Goal: Transaction & Acquisition: Purchase product/service

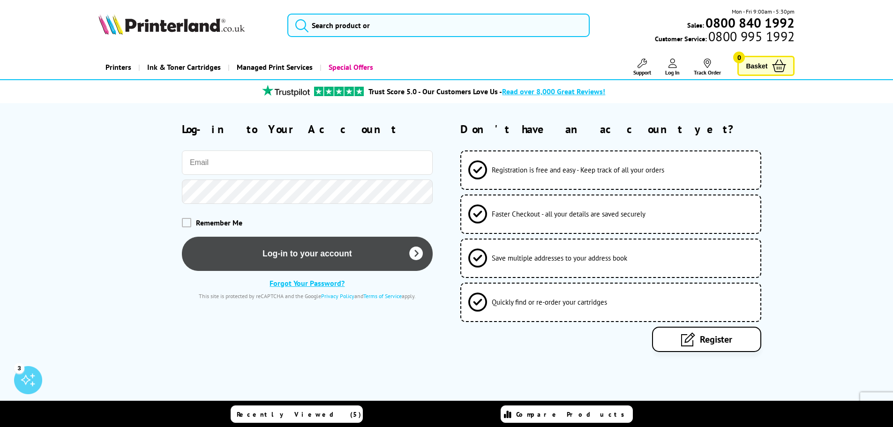
type input "deborah.titley@practicesupplies.co.uk"
click at [297, 253] on button "Log-in to your account" at bounding box center [307, 254] width 251 height 34
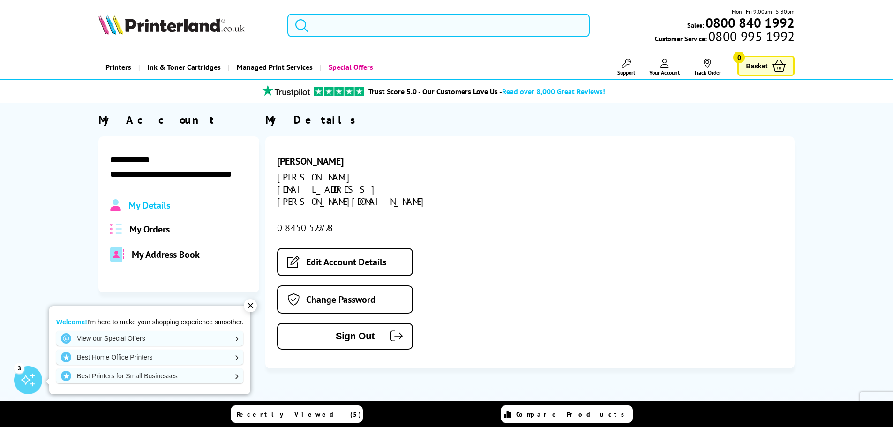
click at [330, 23] on input "search" at bounding box center [438, 25] width 302 height 23
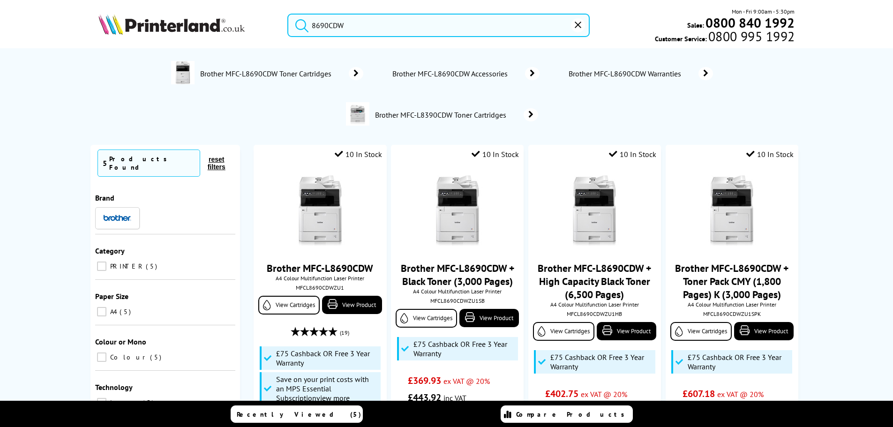
type input "8690CDW"
click at [288, 14] on button "submit" at bounding box center [299, 24] width 23 height 21
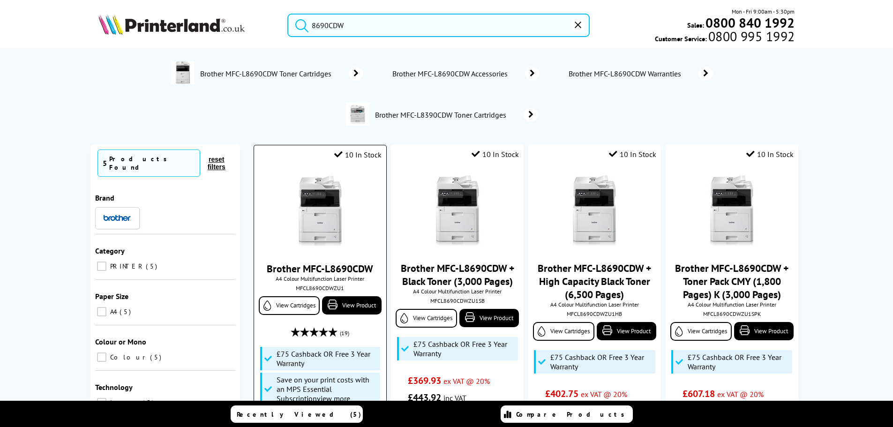
click at [315, 216] on img at bounding box center [320, 211] width 70 height 70
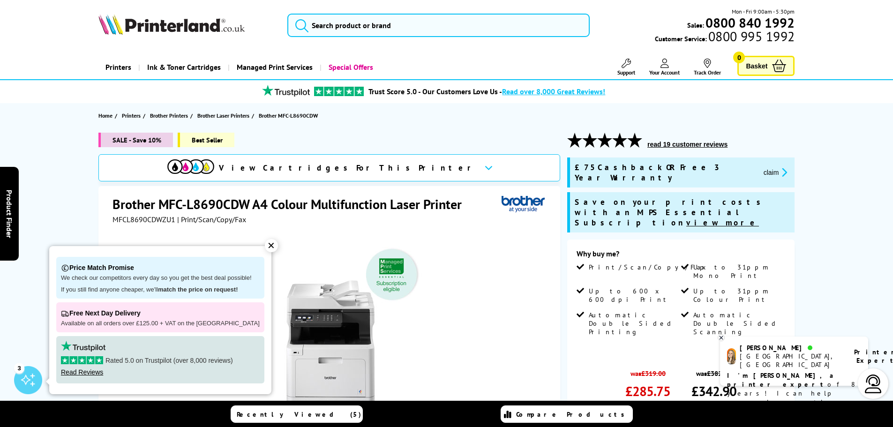
click at [687, 418] on link "Add to Basket" at bounding box center [680, 431] width 209 height 27
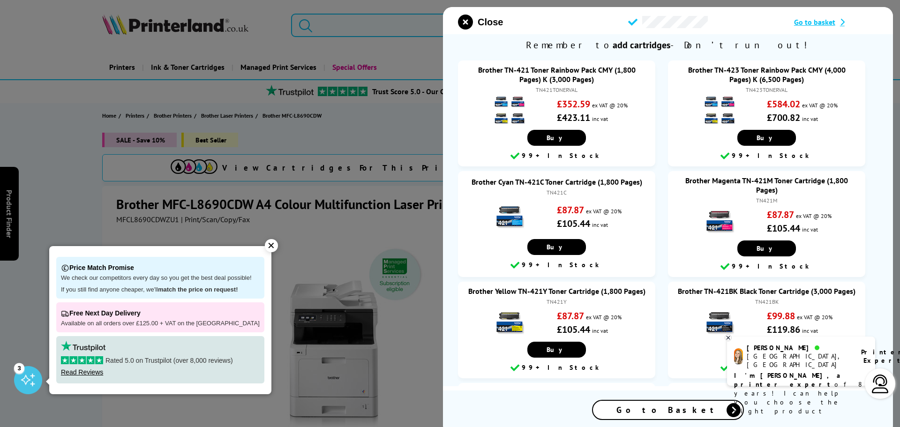
click at [662, 404] on span "Go to Basket" at bounding box center [667, 409] width 103 height 11
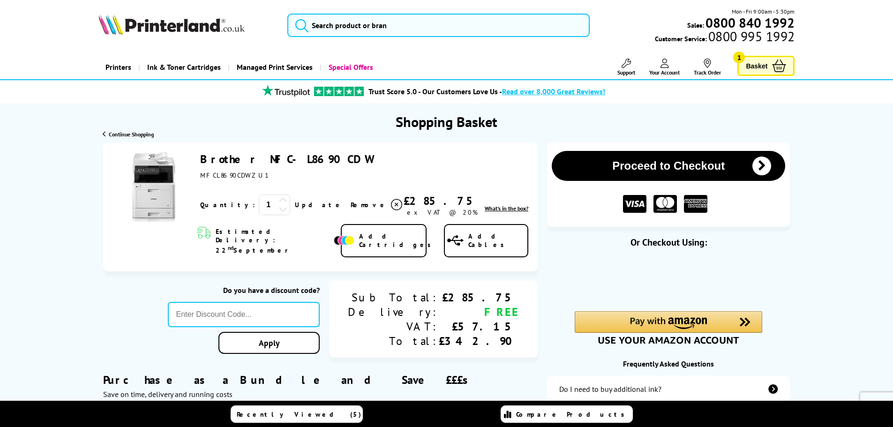
click at [642, 158] on button "Proceed to Checkout" at bounding box center [668, 166] width 233 height 30
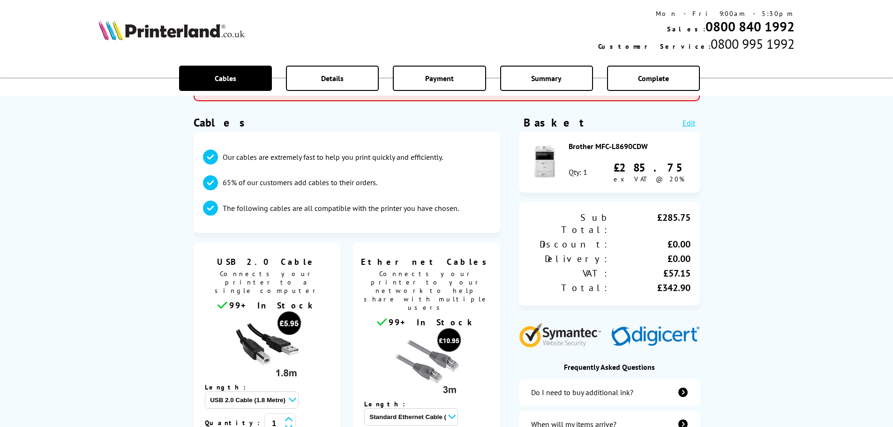
scroll to position [234, 0]
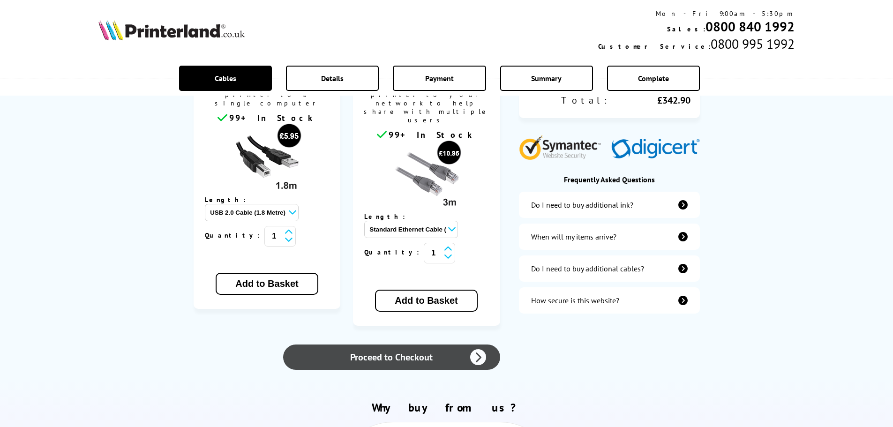
click at [404, 344] on link "Proceed to Checkout" at bounding box center [391, 356] width 217 height 25
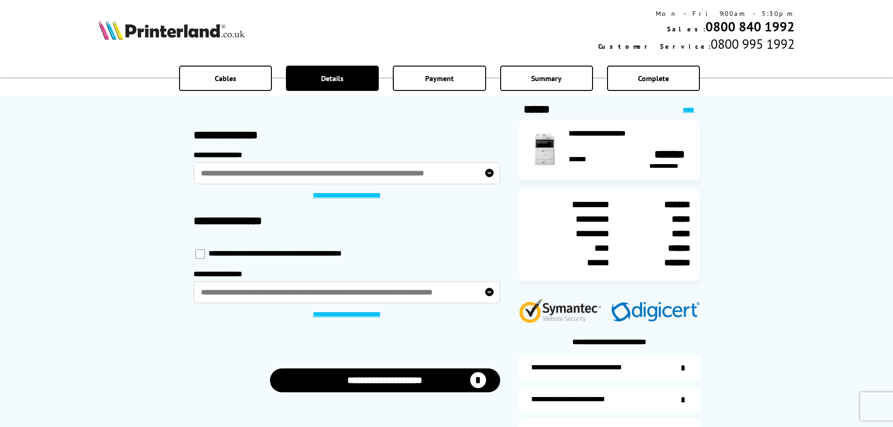
click at [343, 315] on link "**********" at bounding box center [346, 314] width 81 height 9
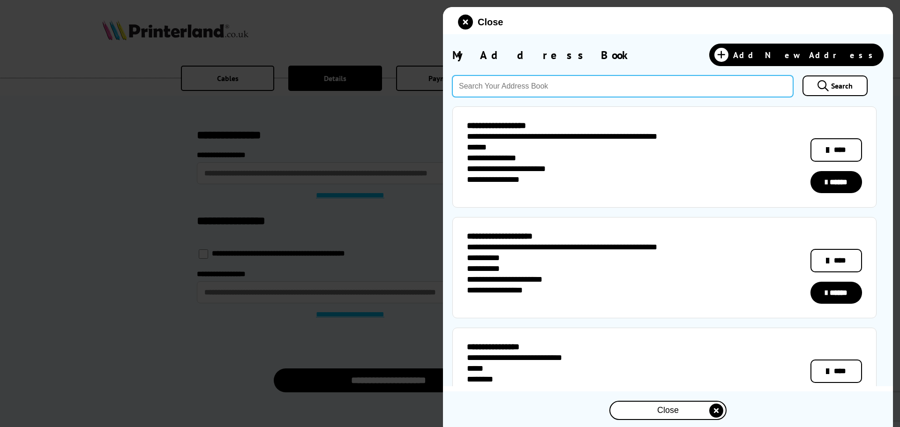
click at [483, 82] on input "text" at bounding box center [622, 86] width 341 height 22
type input "LE9 9QU"
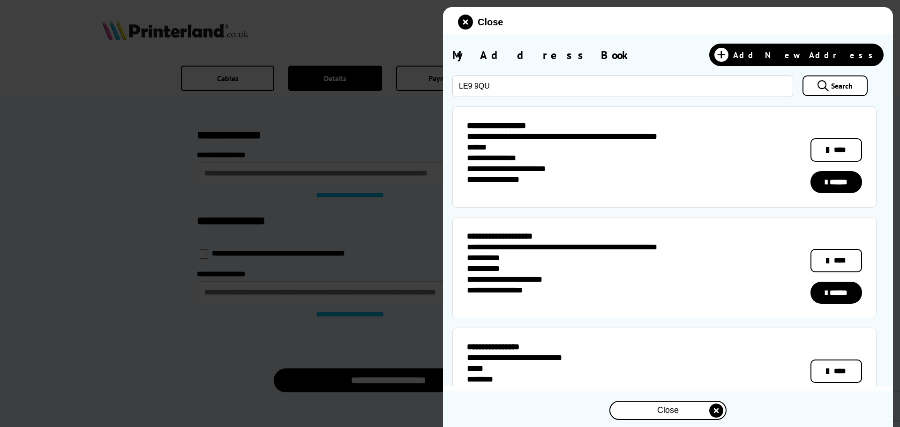
click at [831, 89] on span "Search" at bounding box center [842, 85] width 22 height 9
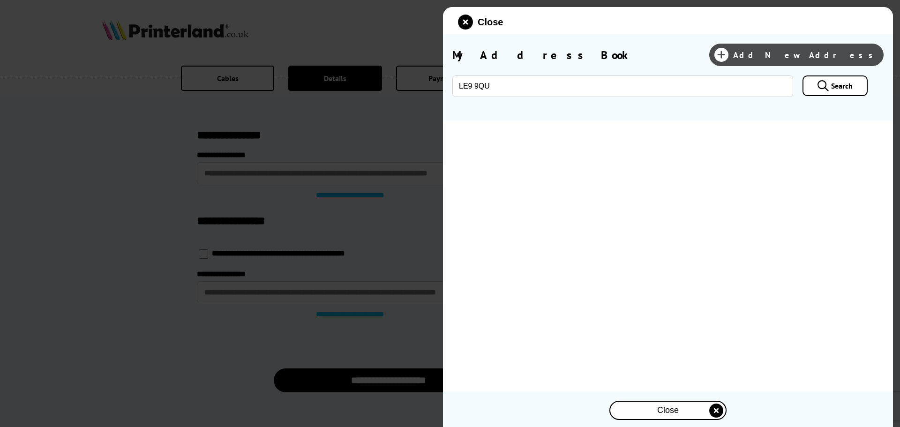
click at [831, 57] on span "Add New Address" at bounding box center [805, 55] width 145 height 11
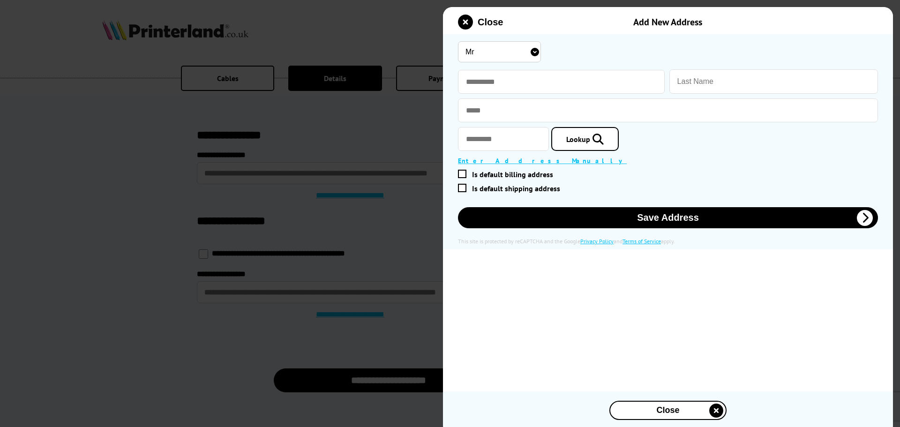
click at [489, 50] on select "Mr Miss Mrs Ms" at bounding box center [499, 51] width 83 height 21
select select "Ms"
click at [458, 41] on select "Mr Miss Mrs Ms" at bounding box center [499, 51] width 83 height 21
click at [479, 81] on input "text" at bounding box center [561, 82] width 207 height 24
type input "*****"
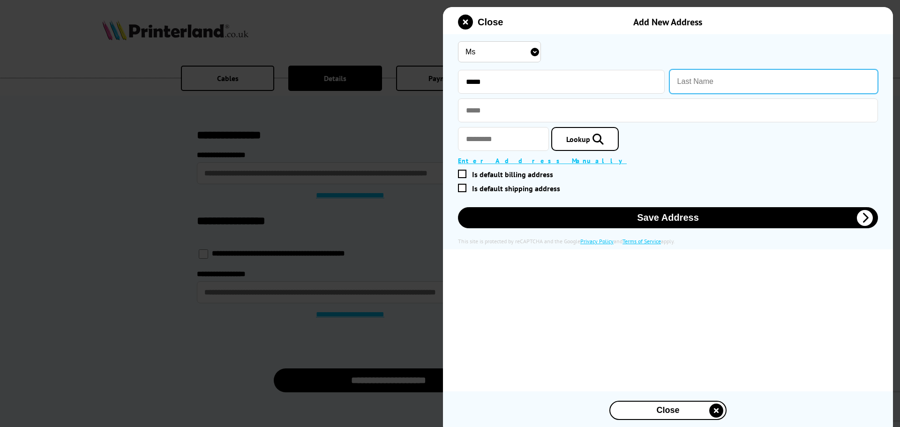
paste input "Krupa Raikundalia"
type input "Raikundalia"
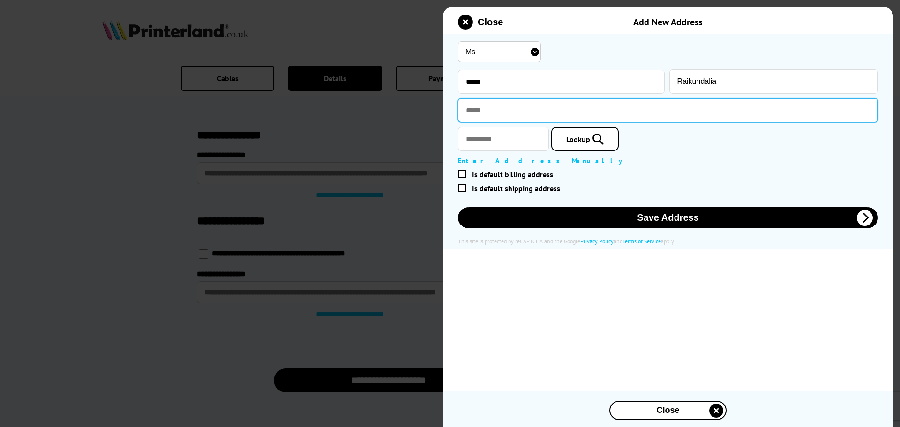
click at [480, 111] on input "text" at bounding box center [668, 110] width 420 height 24
paste input "**********"
type input "**********"
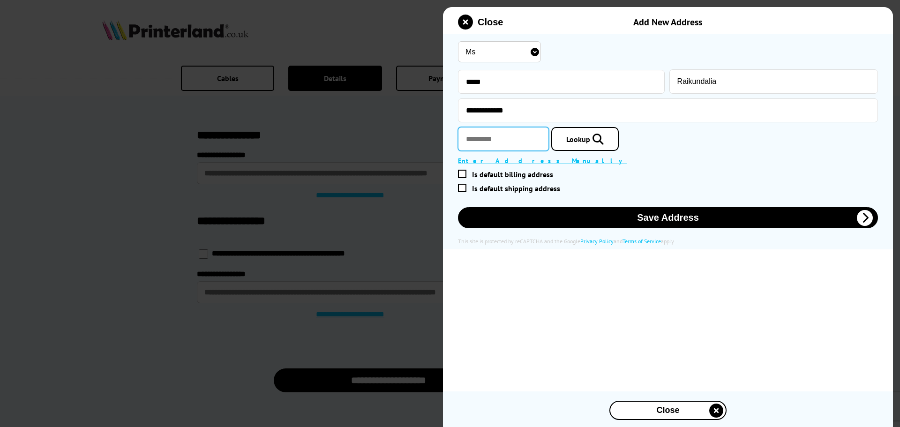
click at [486, 139] on input "text" at bounding box center [503, 139] width 91 height 24
type input "*******"
click at [590, 143] on span "Lookup" at bounding box center [578, 138] width 24 height 9
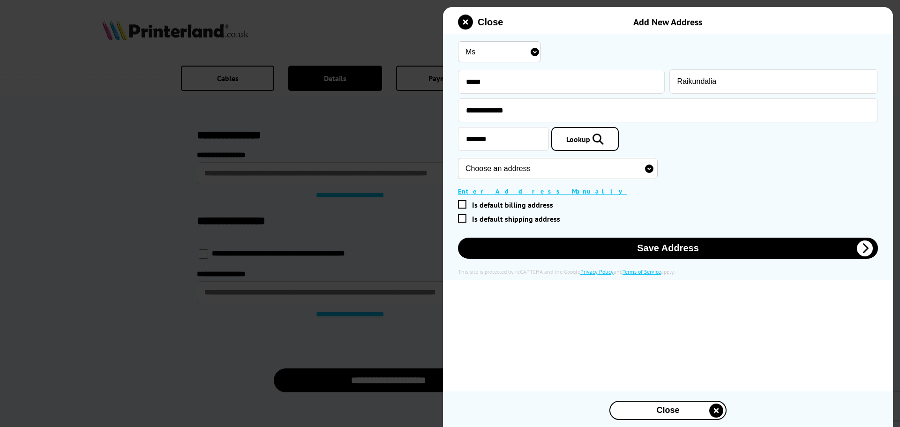
click at [531, 171] on select "Choose an address Brake Cottage, Peckleton Lane, Leicester Forest West, Leicest…" at bounding box center [558, 168] width 200 height 21
select select "GB|RM|A|13270026|A2"
click at [458, 159] on select "Choose an address Brake Cottage, Peckleton Lane, Leicester Forest West, Leicest…" at bounding box center [558, 168] width 200 height 21
type input "6 Keys Ltd"
type input "Broadlands Manor"
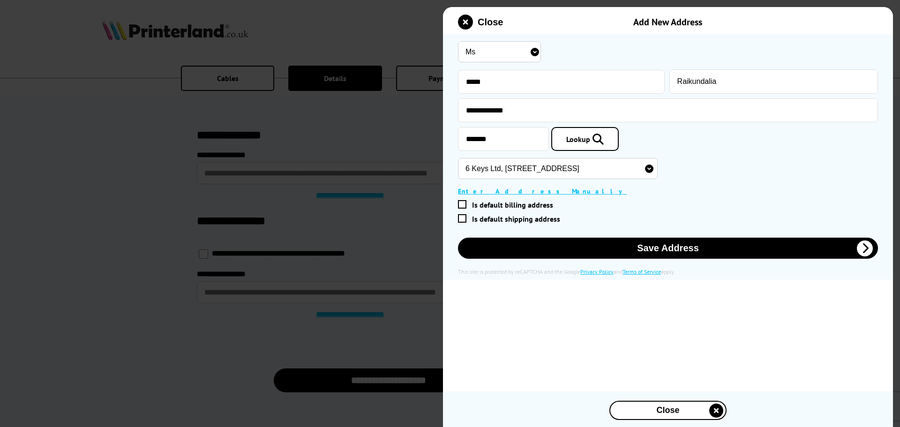
type input "Peckleton Lane"
type input "Leicester Forest West"
type input "Leicester"
type input "Leicestershire"
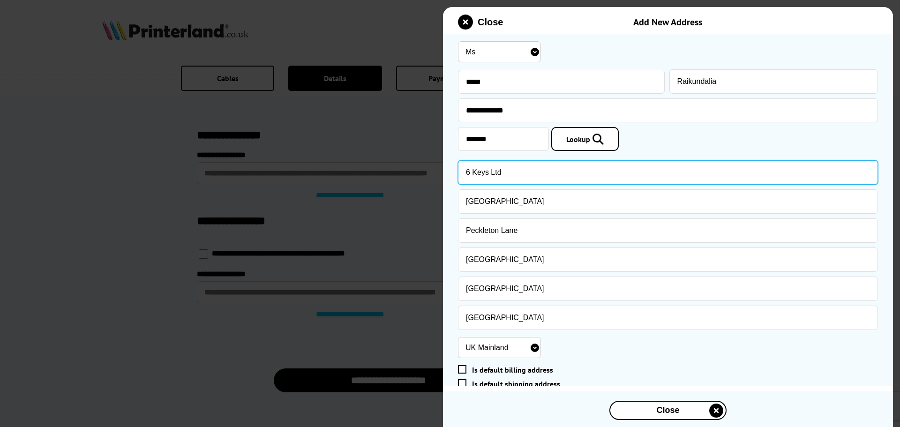
drag, startPoint x: 516, startPoint y: 171, endPoint x: 366, endPoint y: 141, distance: 153.8
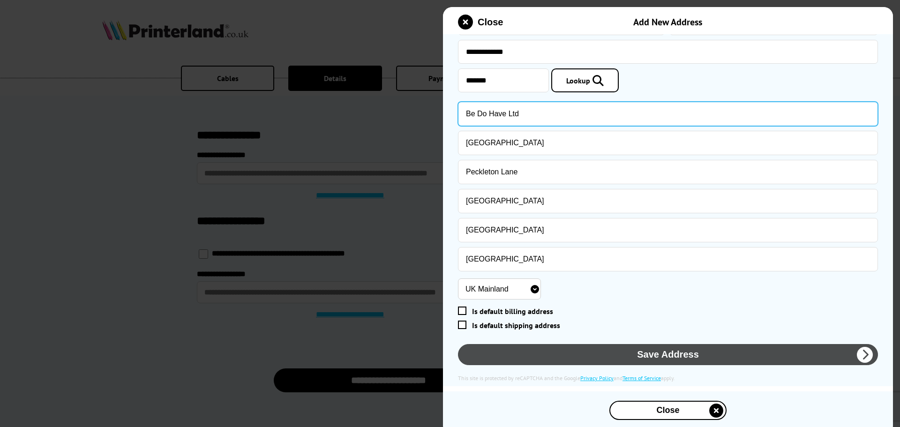
type input "Be Do Have Ltd"
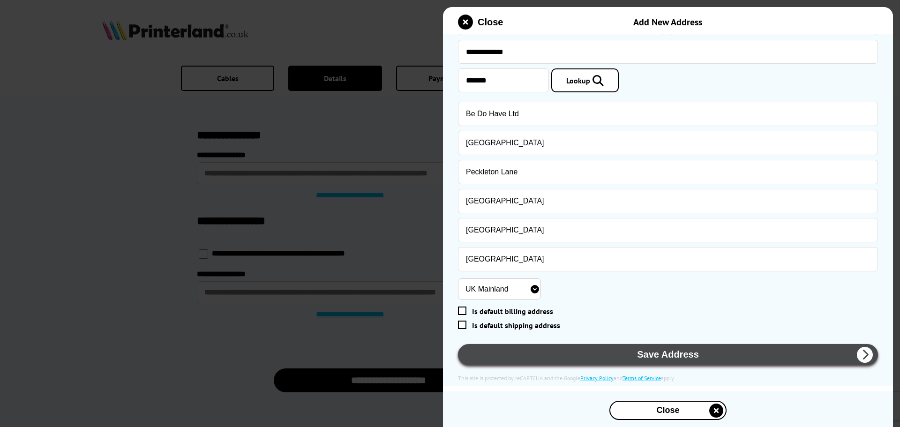
click at [638, 355] on button "Save Address" at bounding box center [668, 354] width 420 height 21
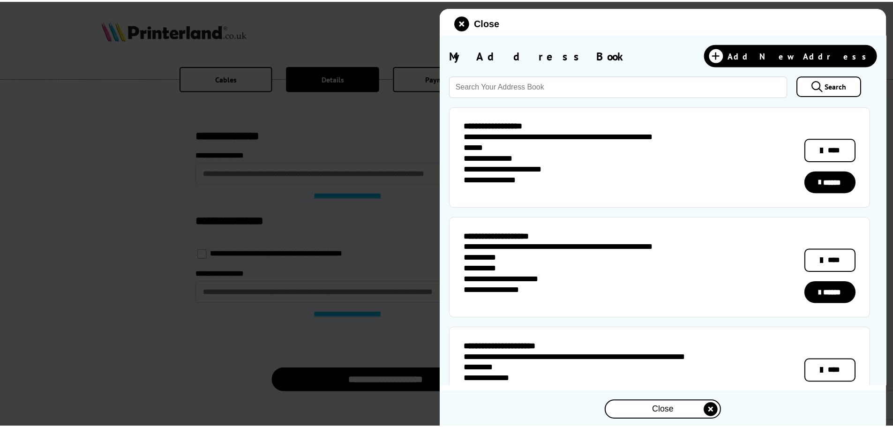
scroll to position [94, 0]
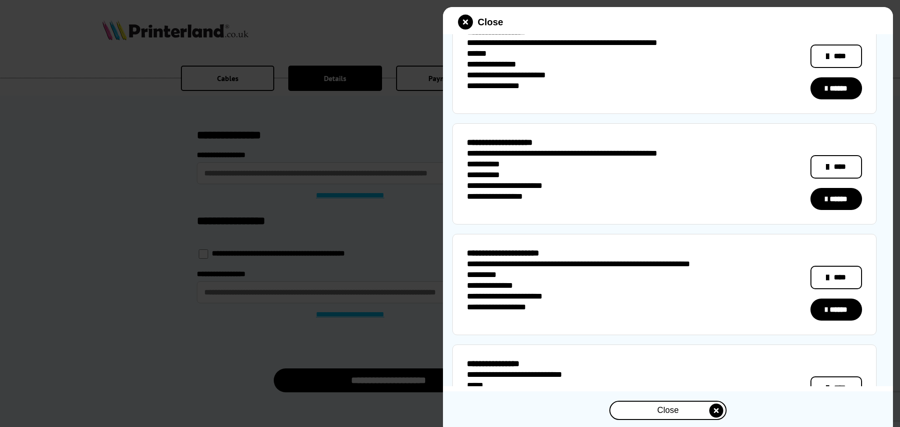
click at [837, 309] on link "******" at bounding box center [836, 310] width 52 height 22
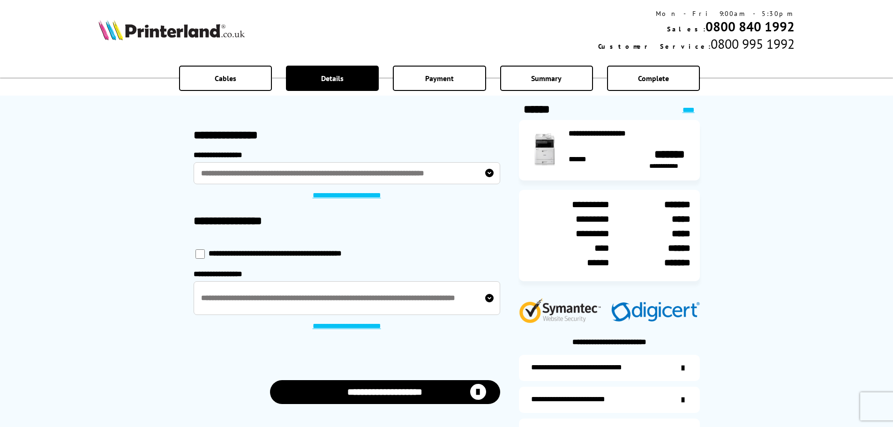
click at [387, 386] on button "**********" at bounding box center [385, 392] width 230 height 24
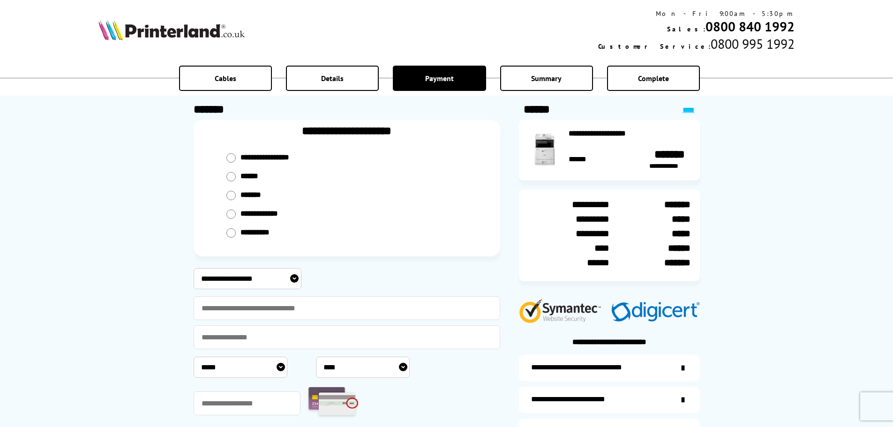
click at [228, 191] on input "radio" at bounding box center [230, 195] width 9 height 9
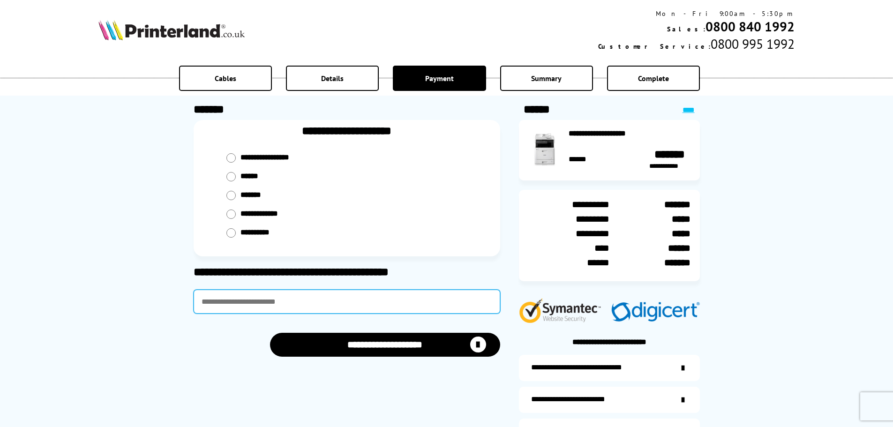
click at [228, 299] on input "text" at bounding box center [347, 302] width 306 height 24
type input "******"
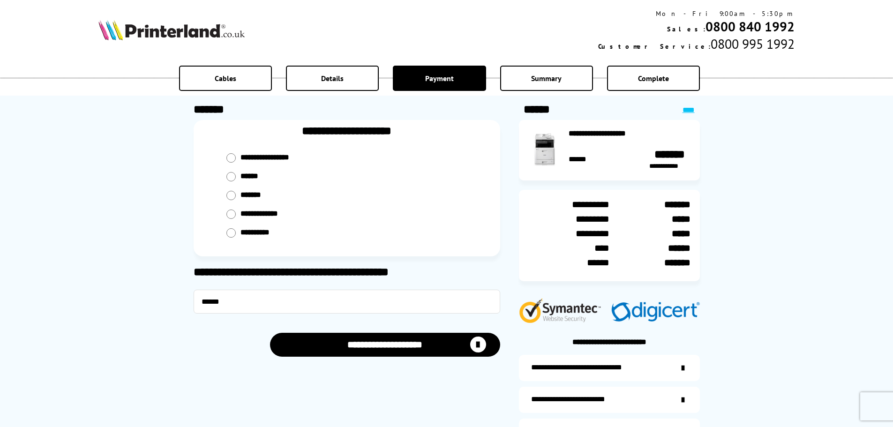
click at [381, 343] on button "**********" at bounding box center [385, 345] width 230 height 24
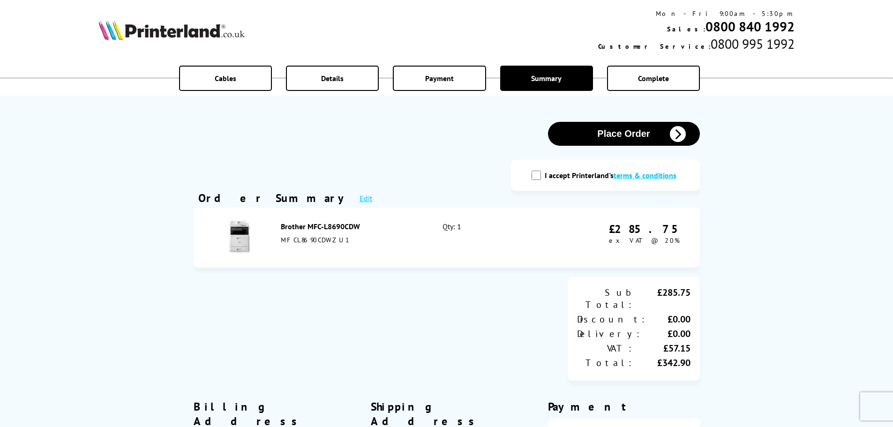
click at [538, 175] on input "I accept Printerland's terms & conditions" at bounding box center [535, 175] width 9 height 9
checkbox input "true"
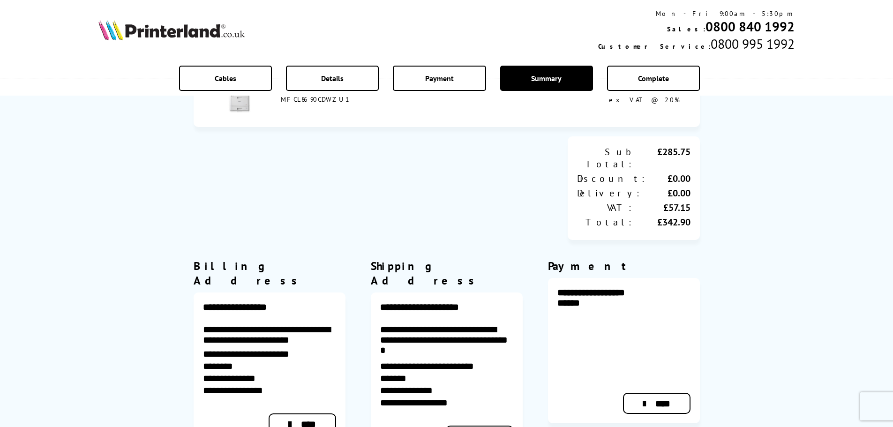
scroll to position [328, 0]
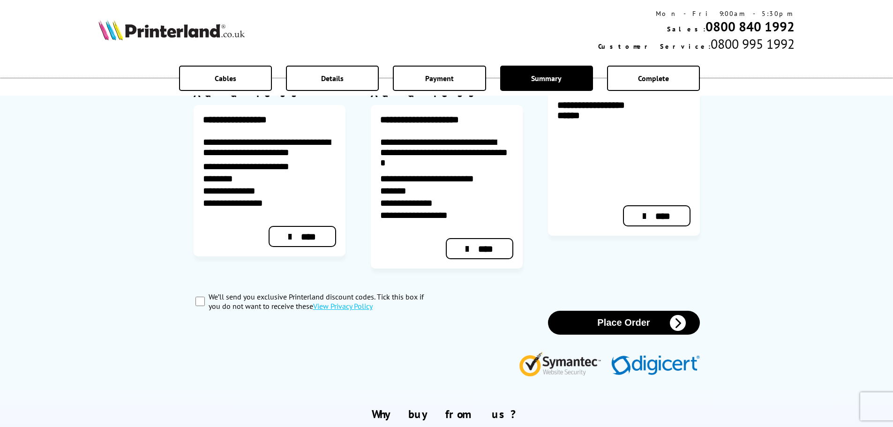
click at [635, 311] on button "Place Order" at bounding box center [624, 323] width 152 height 24
